Goal: Information Seeking & Learning: Learn about a topic

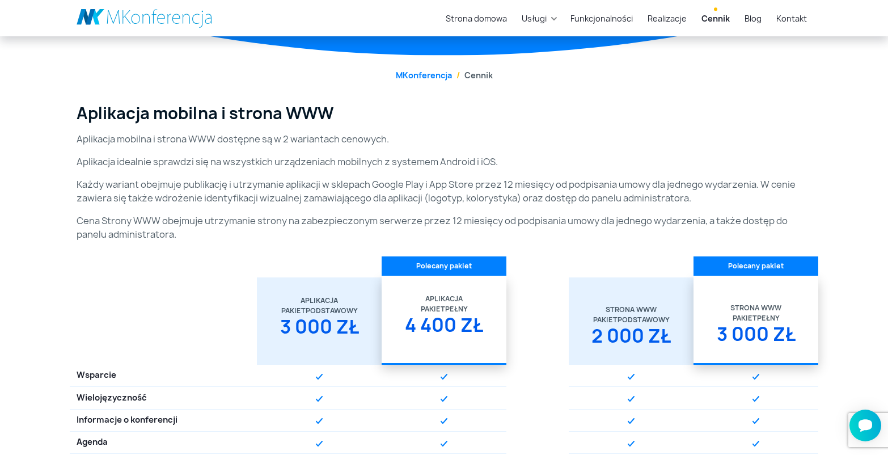
drag, startPoint x: 132, startPoint y: 183, endPoint x: 387, endPoint y: 181, distance: 254.6
click at [388, 181] on p "Każdy wariant obejmuje publikację i utrzymanie aplikacji w sklepach Google Play…" at bounding box center [444, 190] width 735 height 27
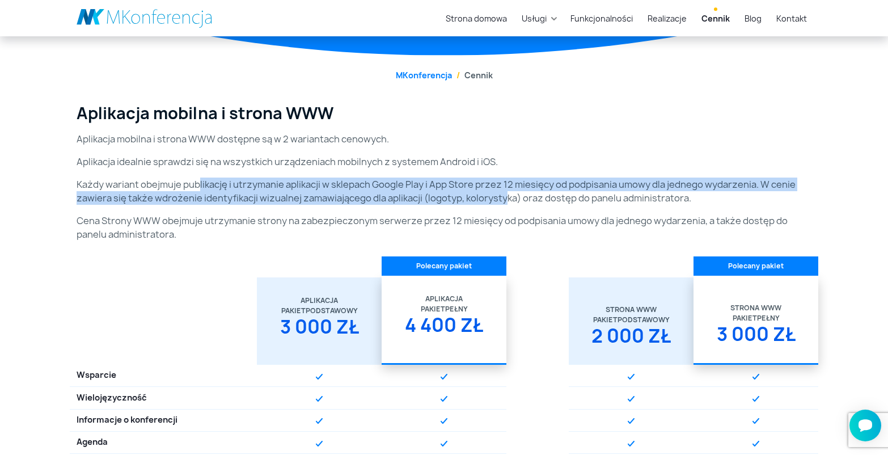
drag, startPoint x: 201, startPoint y: 180, endPoint x: 503, endPoint y: 202, distance: 303.6
click at [503, 202] on p "Każdy wariant obejmuje publikację i utrzymanie aplikacji w sklepach Google Play…" at bounding box center [444, 190] width 735 height 27
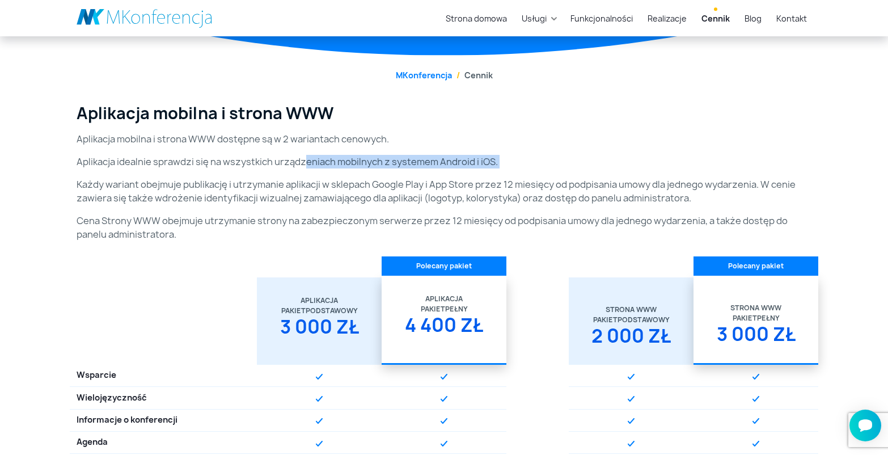
drag, startPoint x: 303, startPoint y: 161, endPoint x: 475, endPoint y: 171, distance: 172.1
click at [475, 171] on div "Aplikacja mobilna i strona WWW Aplikacja mobilna i strona WWW dostępne są w 2 w…" at bounding box center [444, 177] width 748 height 146
drag, startPoint x: 237, startPoint y: 137, endPoint x: 251, endPoint y: 139, distance: 13.8
click at [251, 139] on p "Aplikacja mobilna i strona WWW dostępne są w 2 wariantach cenowych." at bounding box center [444, 139] width 735 height 14
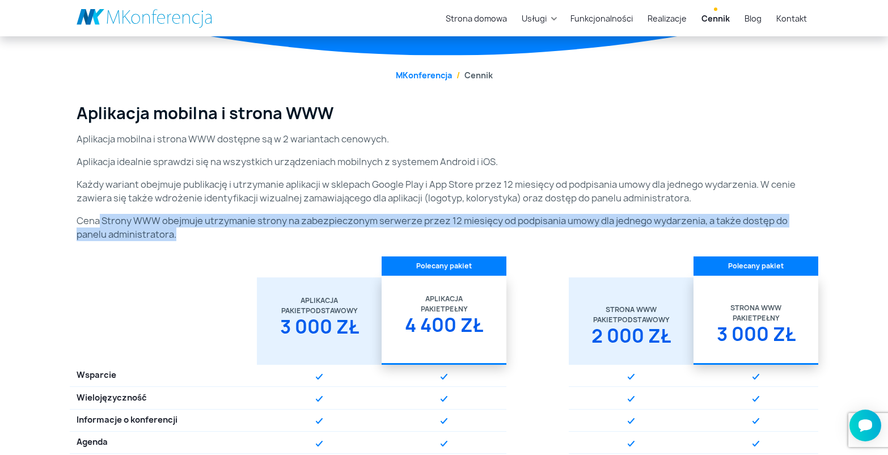
drag, startPoint x: 98, startPoint y: 220, endPoint x: 742, endPoint y: 226, distance: 644.1
click at [749, 228] on p "Cena Strony WWW obejmuje utrzymanie strony na zabezpieczonym serwerze przez 12 …" at bounding box center [444, 227] width 735 height 27
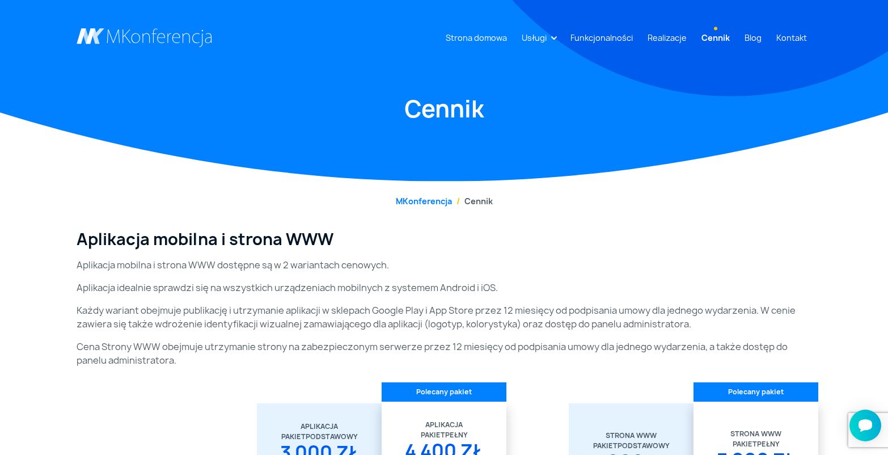
click at [487, 201] on li "Cennik" at bounding box center [472, 201] width 41 height 12
click at [429, 201] on link "MKonferencja" at bounding box center [424, 201] width 56 height 11
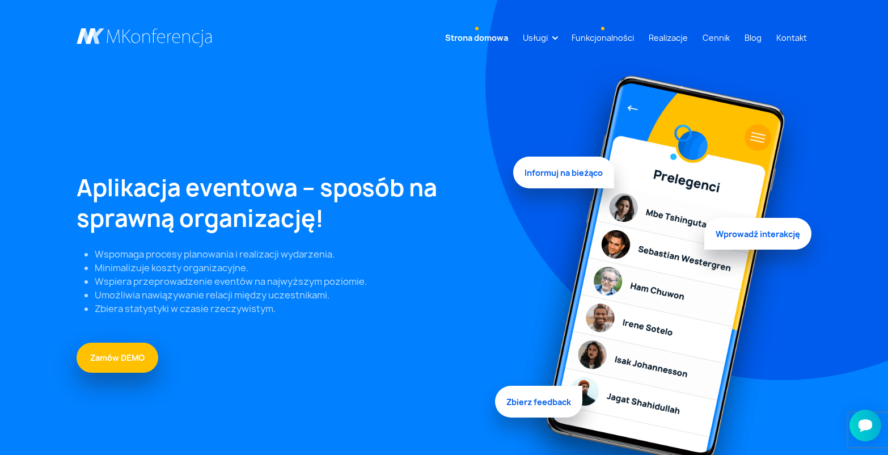
click at [631, 38] on link "Funkcjonalności" at bounding box center [602, 37] width 71 height 21
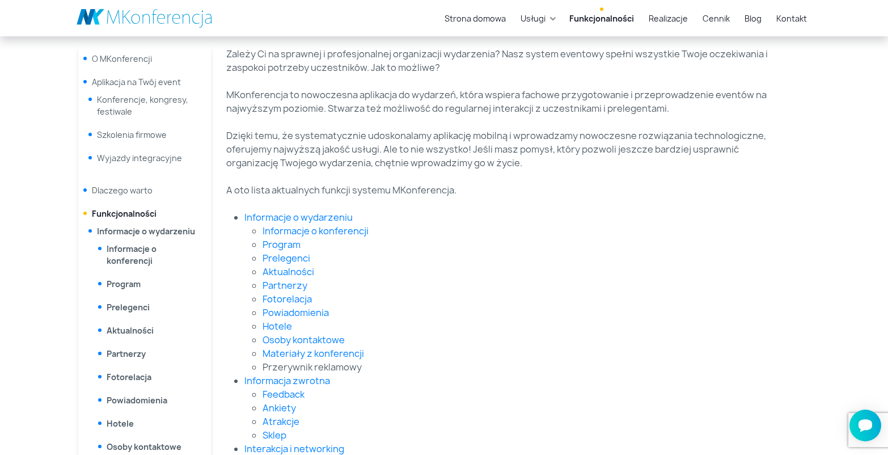
scroll to position [219, 0]
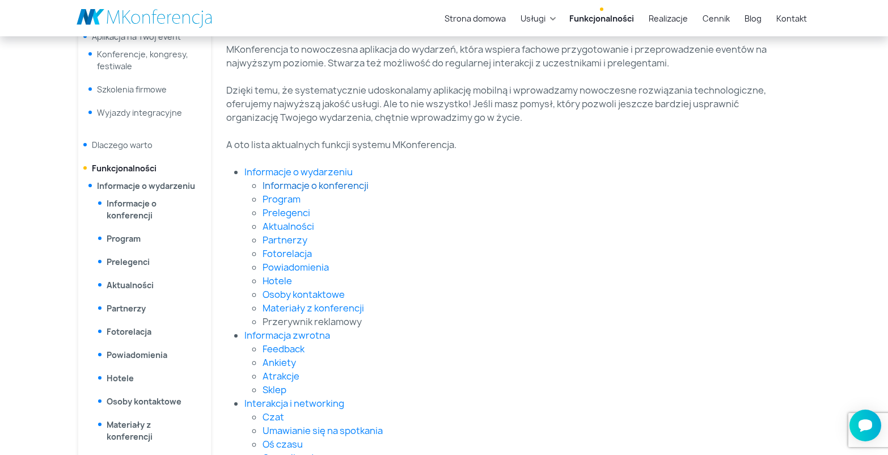
click at [336, 185] on link "Informacje o konferencji" at bounding box center [316, 185] width 106 height 12
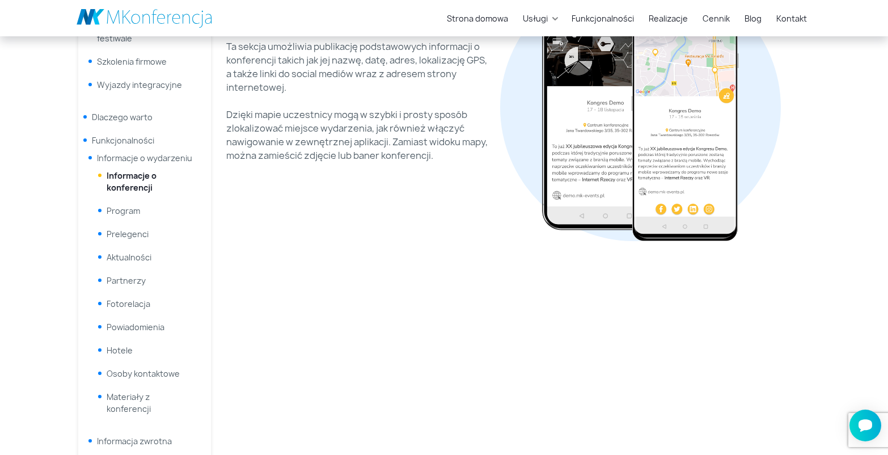
scroll to position [250, 0]
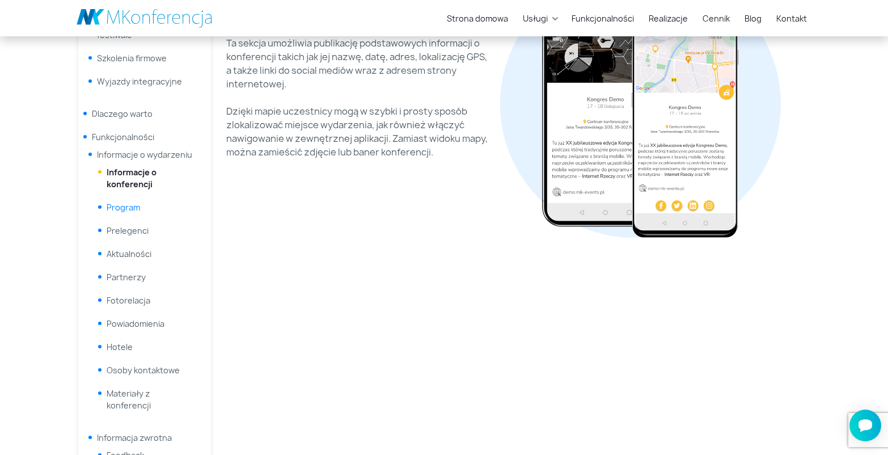
click at [136, 207] on link "Program" at bounding box center [123, 207] width 33 height 11
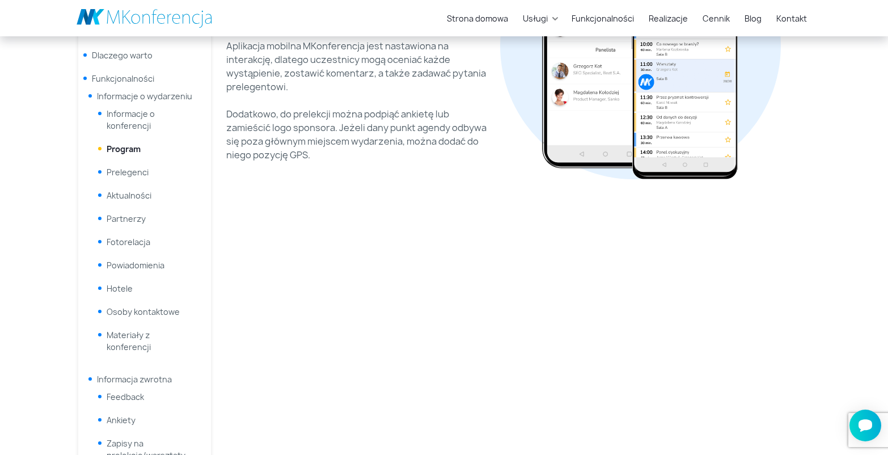
scroll to position [310, 0]
click at [136, 170] on link "Prelegenci" at bounding box center [128, 170] width 42 height 11
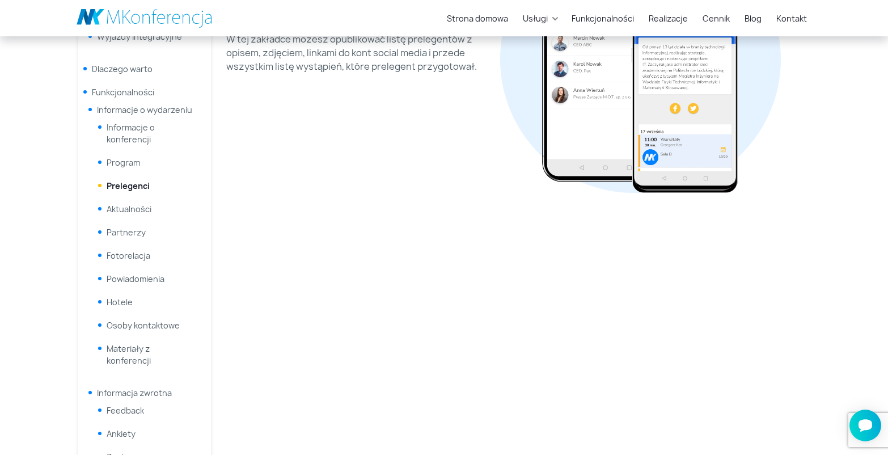
scroll to position [257, 0]
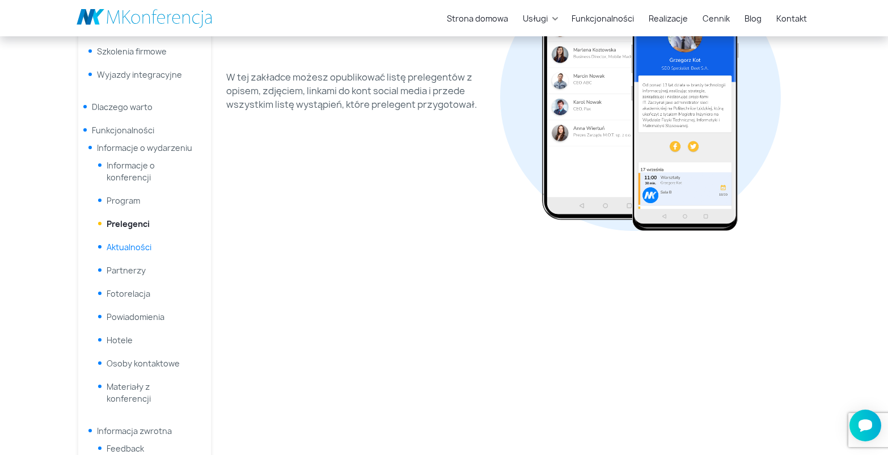
click at [138, 247] on link "Aktualności" at bounding box center [129, 247] width 45 height 11
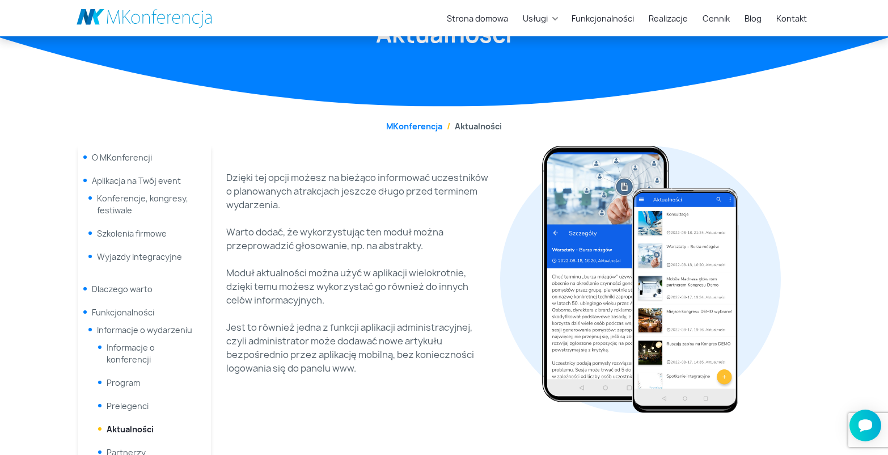
scroll to position [208, 0]
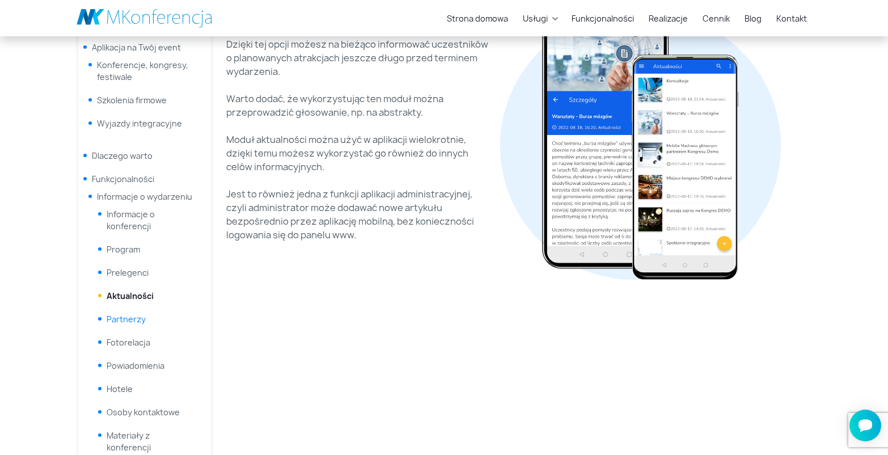
click at [124, 323] on link "Partnerzy" at bounding box center [126, 319] width 39 height 11
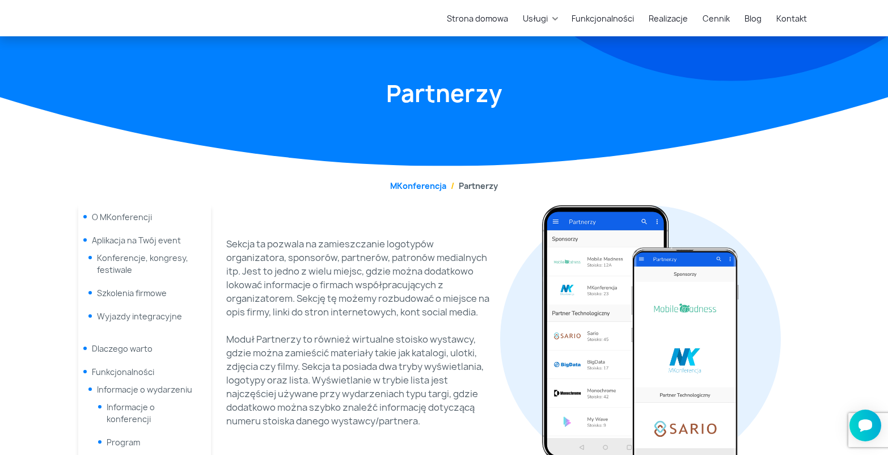
scroll to position [173, 0]
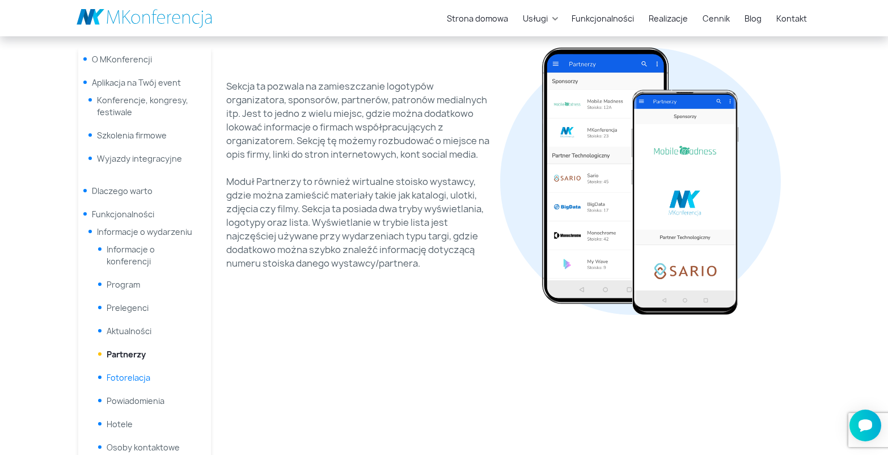
click at [126, 378] on link "Fotorelacja" at bounding box center [129, 377] width 44 height 11
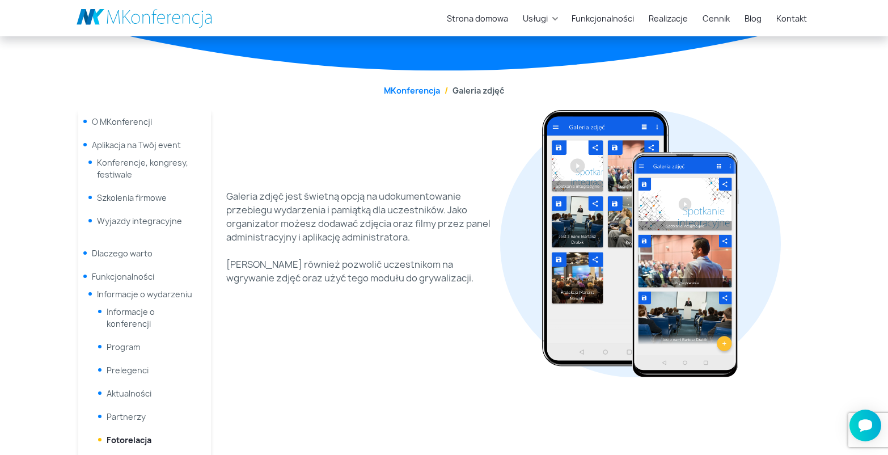
scroll to position [327, 0]
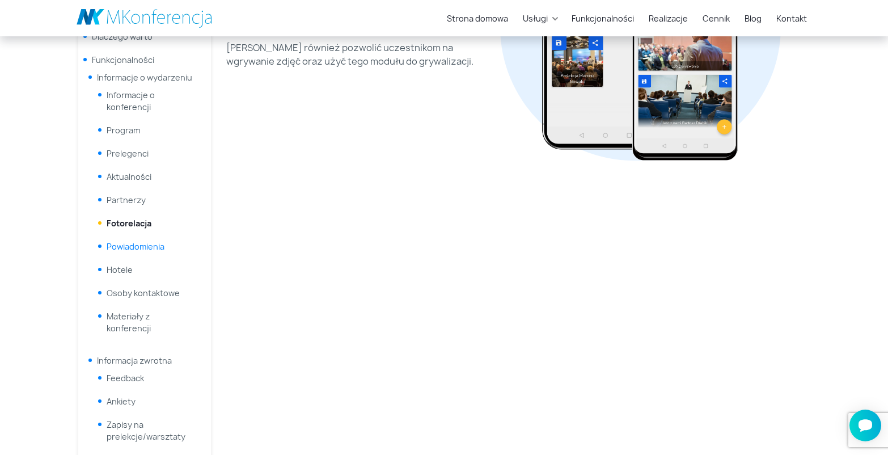
click at [146, 249] on link "Powiadomienia" at bounding box center [136, 246] width 58 height 11
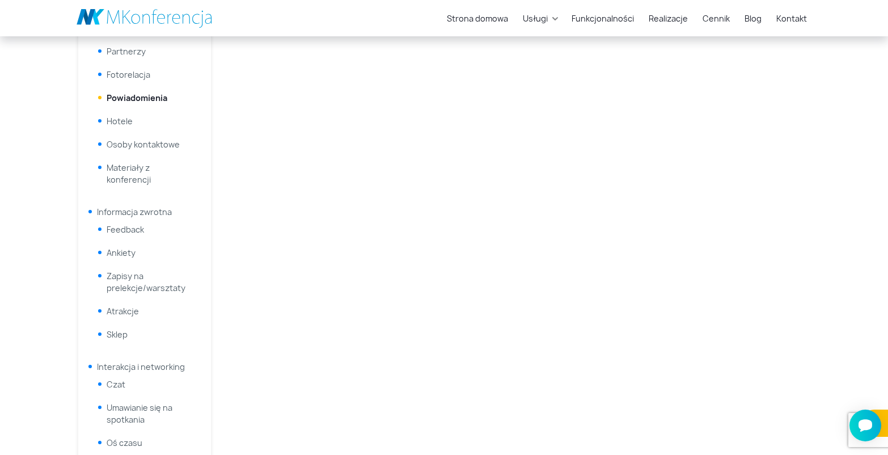
scroll to position [495, 0]
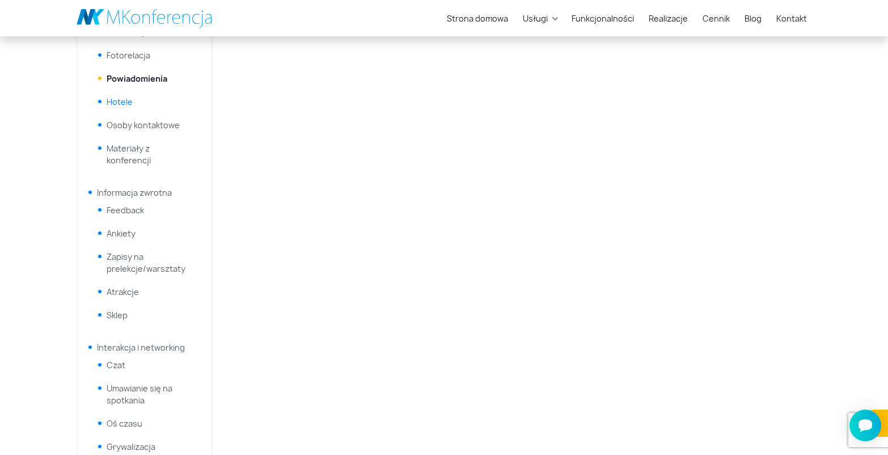
click at [121, 105] on link "Hotele" at bounding box center [120, 101] width 26 height 11
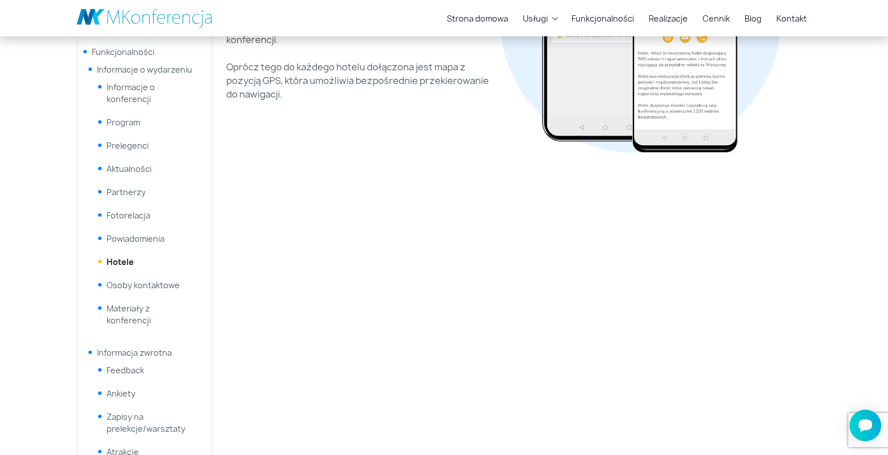
scroll to position [136, 0]
